Goal: Navigation & Orientation: Find specific page/section

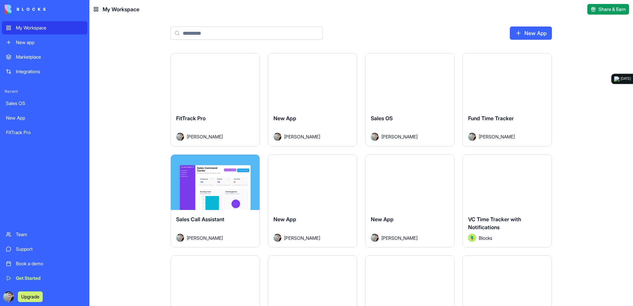
click at [387, 89] on div "Launch" at bounding box center [410, 81] width 89 height 56
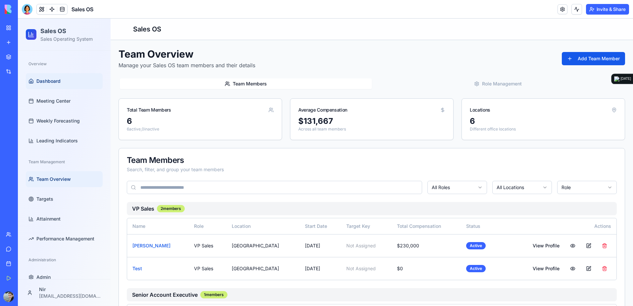
click at [60, 84] on span "Dashboard" at bounding box center [48, 81] width 24 height 7
